Goal: Transaction & Acquisition: Purchase product/service

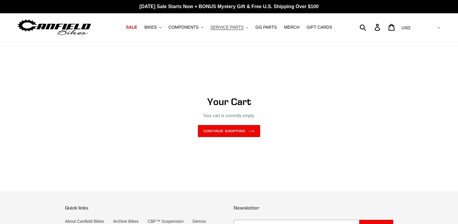
click at [232, 28] on span "SERVICE PARTS" at bounding box center [227, 27] width 33 height 5
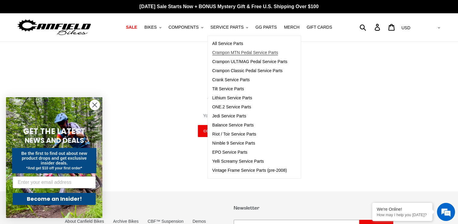
click at [228, 52] on span "Crampon MTN Pedal Service Parts" at bounding box center [245, 52] width 66 height 5
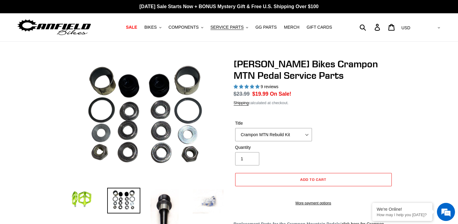
select select "highest-rating"
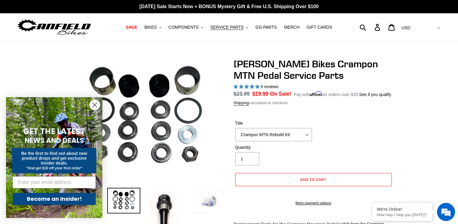
click at [94, 105] on icon "Close dialog" at bounding box center [95, 105] width 4 height 4
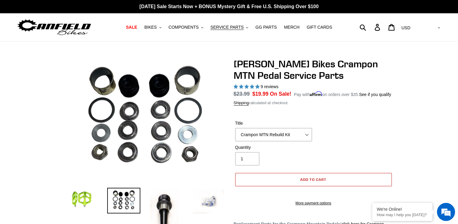
click at [268, 177] on button "Add to cart" at bounding box center [313, 179] width 157 height 13
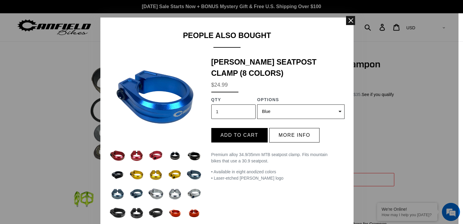
click at [347, 20] on span at bounding box center [350, 20] width 9 height 9
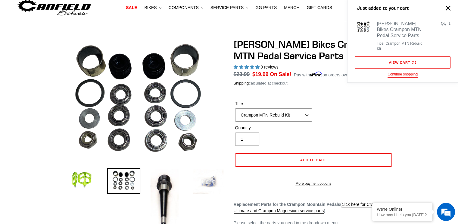
scroll to position [30, 0]
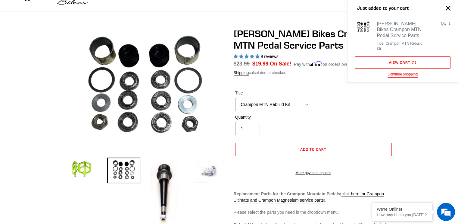
click at [237, 163] on shop-pay-wallet-button at bounding box center [235, 161] width 1 height 5
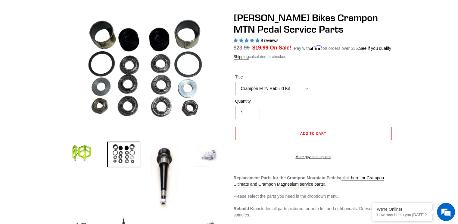
scroll to position [60, 0]
